Goal: Navigation & Orientation: Find specific page/section

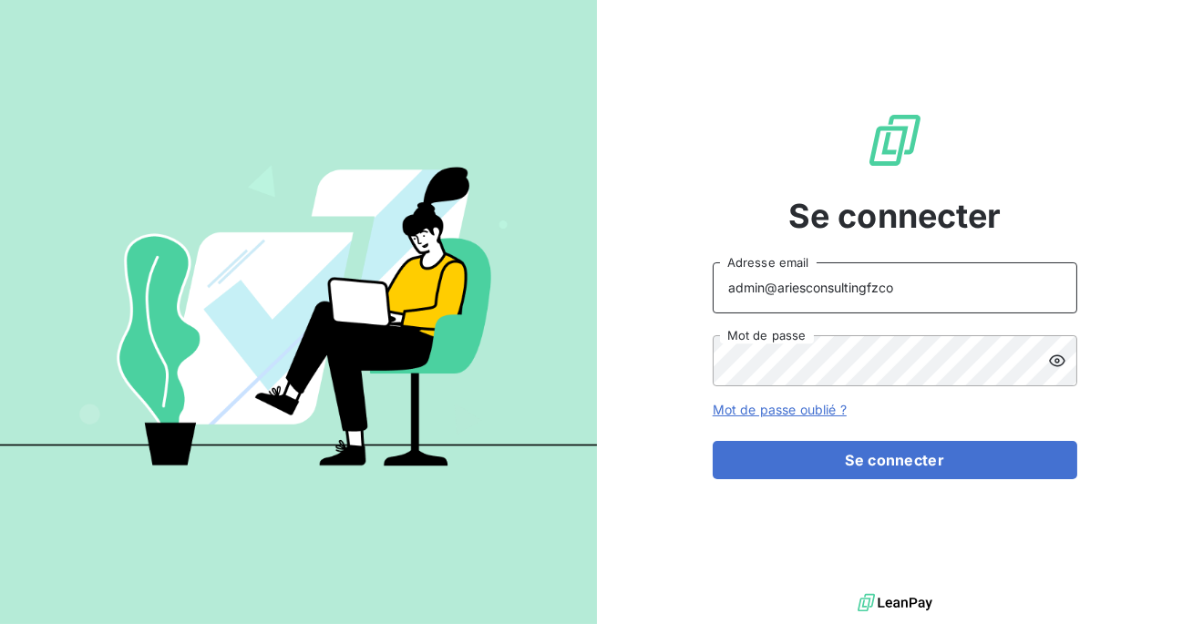
click at [878, 305] on input "admin@ariesconsultingfzco" at bounding box center [895, 287] width 364 height 51
type input "admin@gdsreunion"
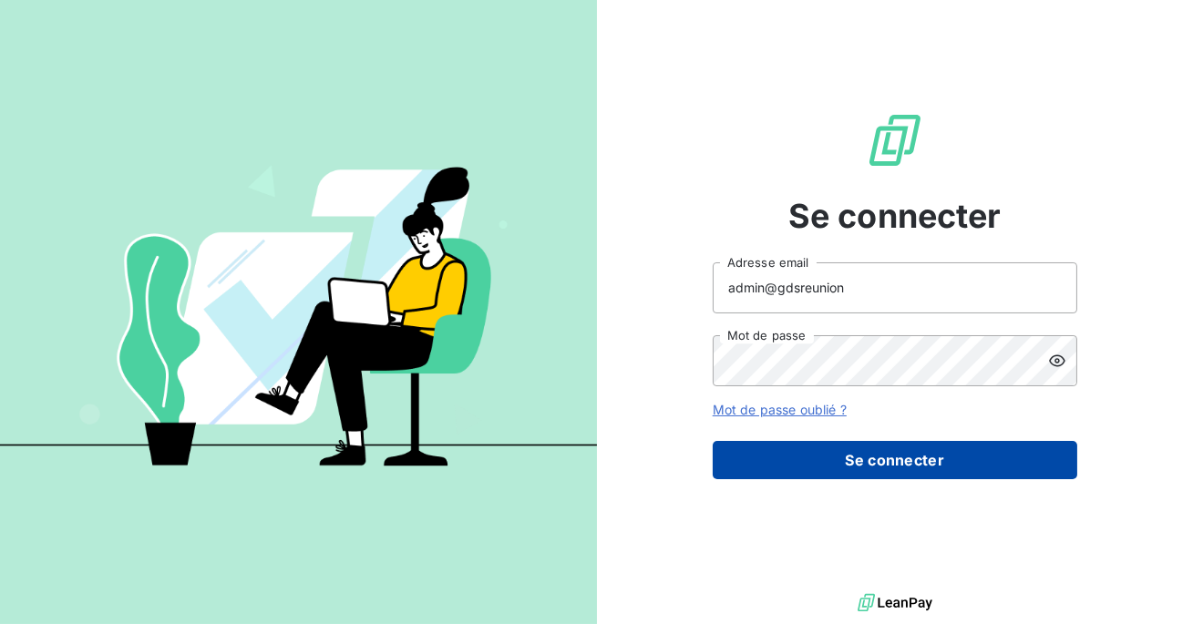
click at [883, 459] on button "Se connecter" at bounding box center [895, 460] width 364 height 38
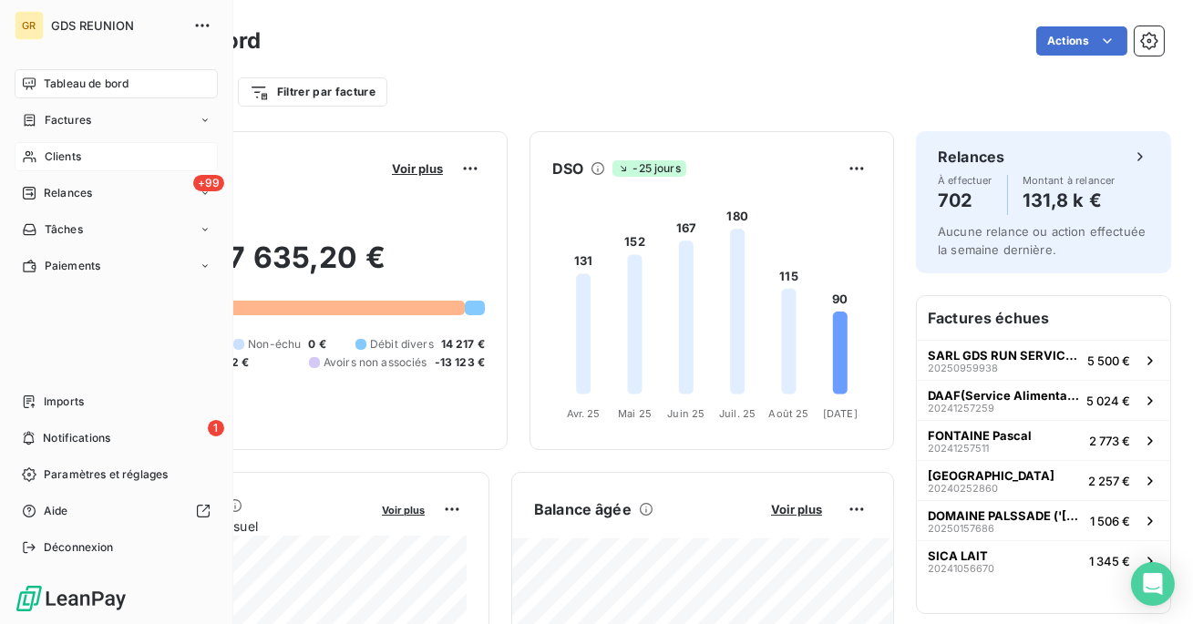
click at [63, 149] on span "Clients" at bounding box center [63, 157] width 36 height 16
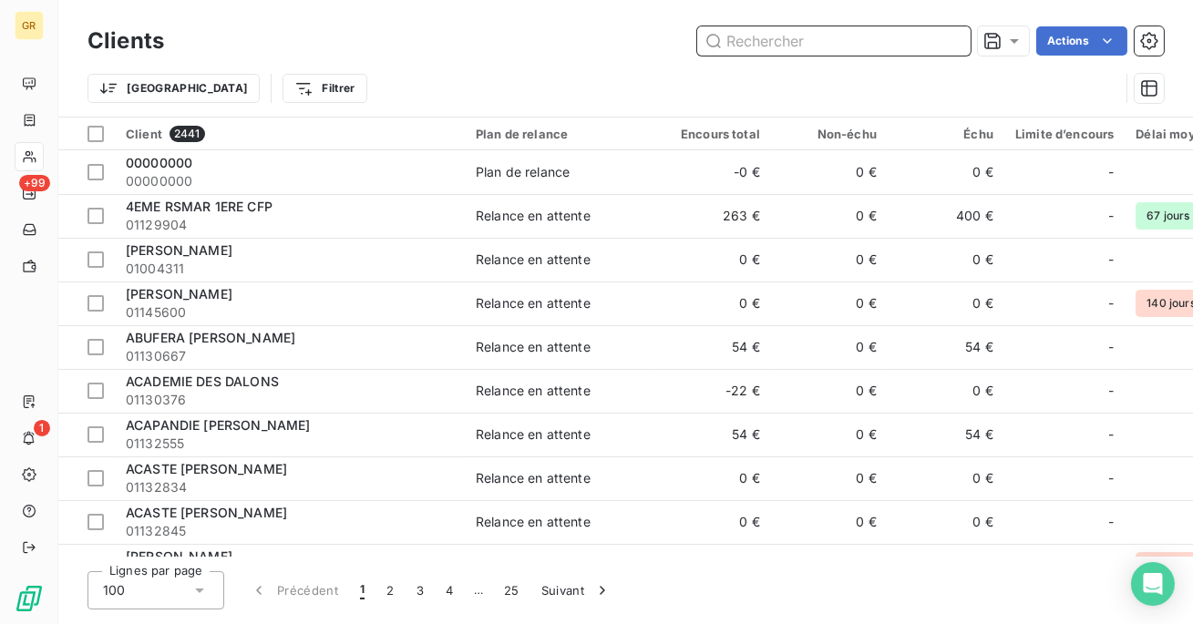
click at [751, 46] on input "text" at bounding box center [833, 40] width 273 height 29
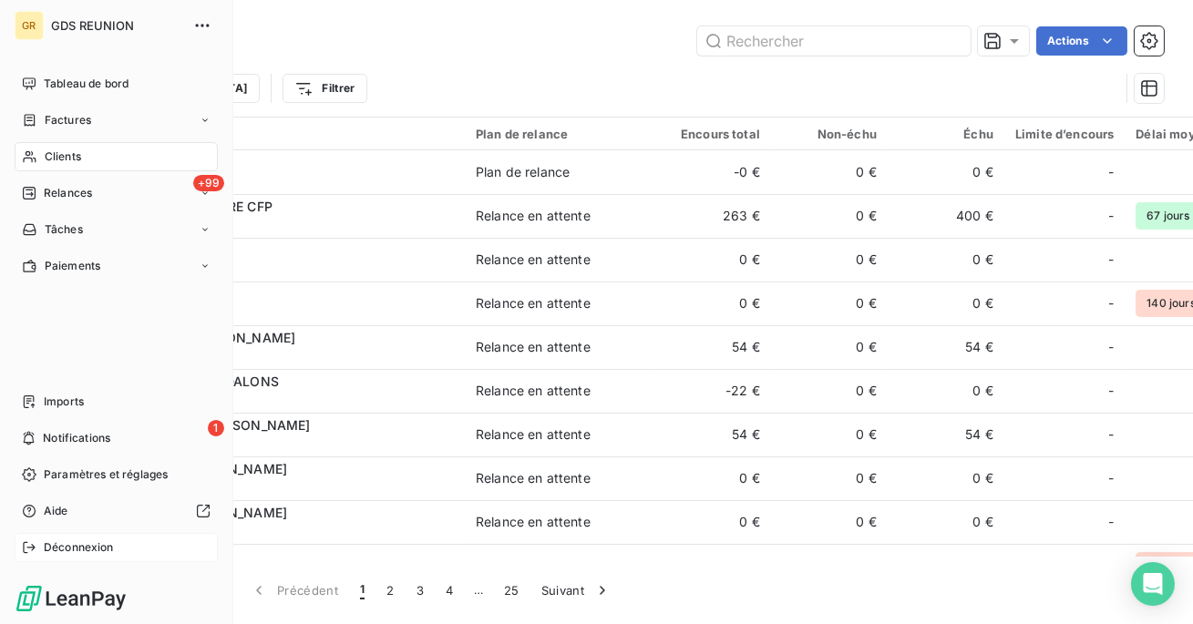
click at [80, 536] on div "Déconnexion" at bounding box center [116, 547] width 203 height 29
